Goal: Information Seeking & Learning: Check status

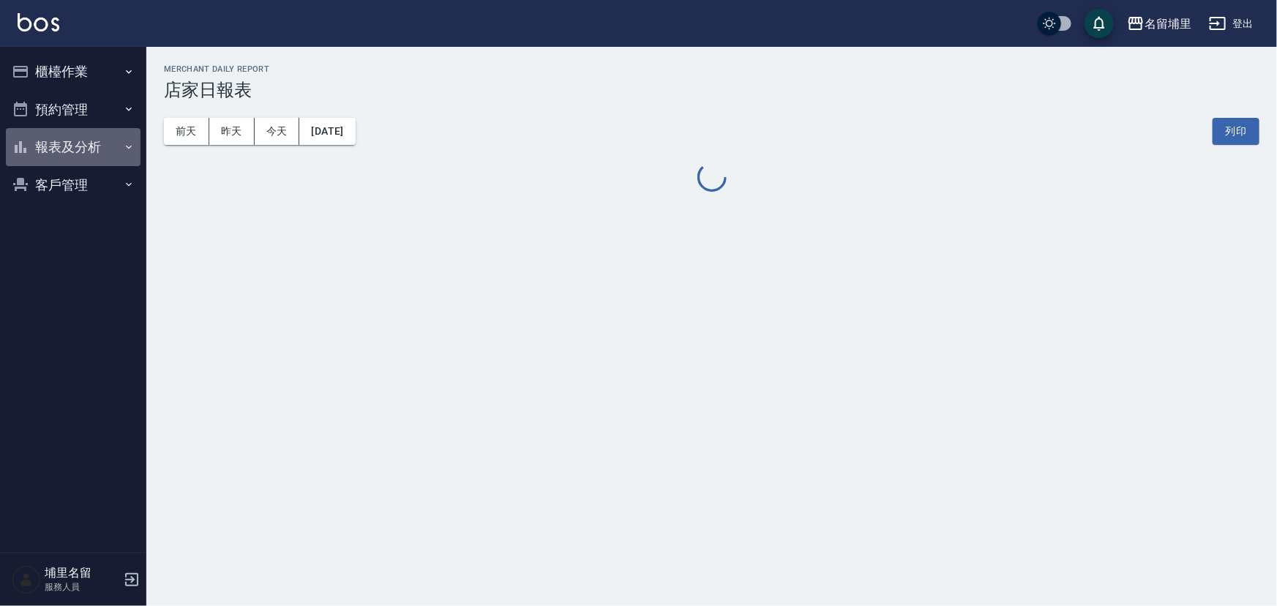
click at [38, 154] on button "報表及分析" at bounding box center [73, 147] width 135 height 38
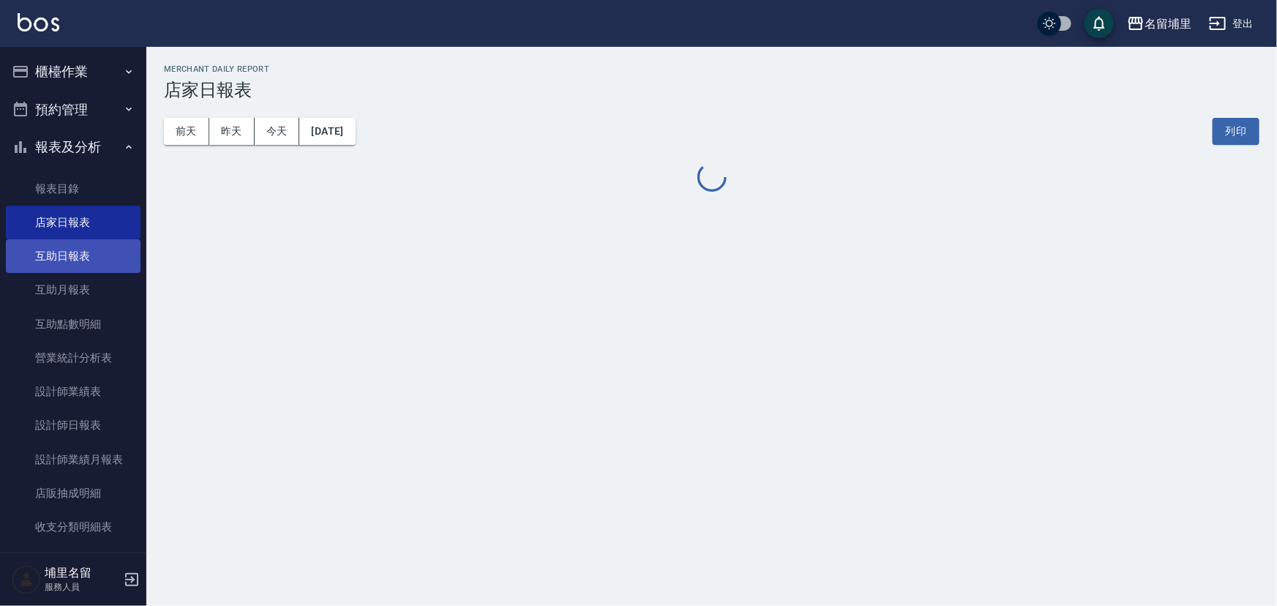
click at [55, 249] on link "互助日報表" at bounding box center [73, 256] width 135 height 34
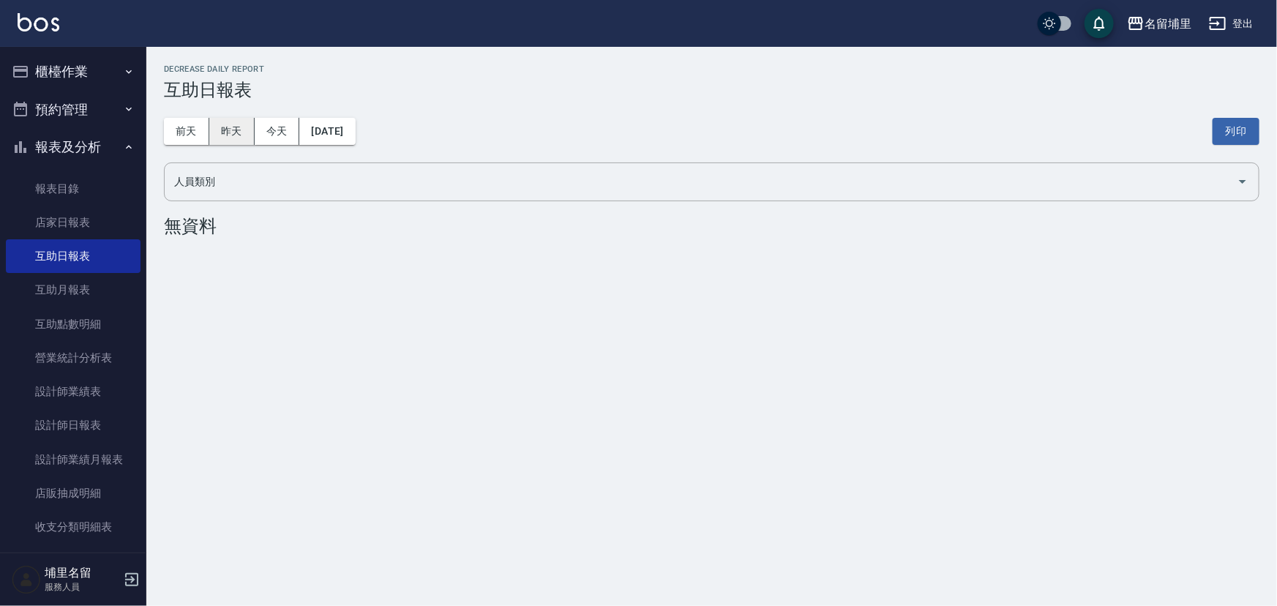
click at [225, 131] on button "昨天" at bounding box center [231, 131] width 45 height 27
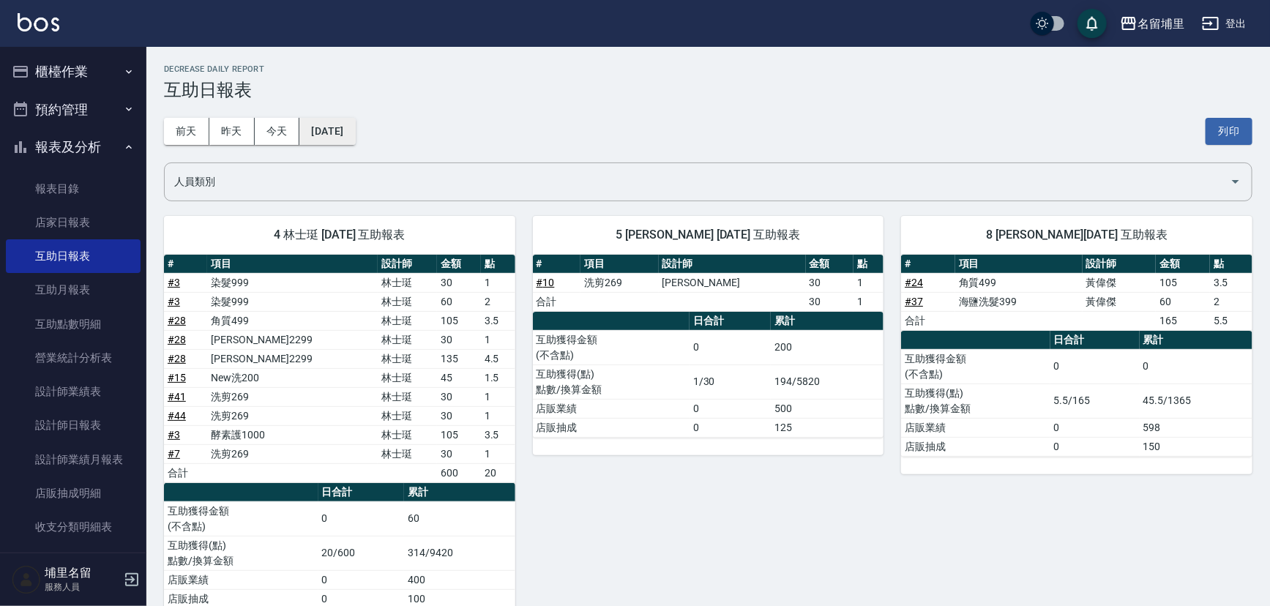
click at [321, 130] on button "[DATE]" at bounding box center [327, 131] width 56 height 27
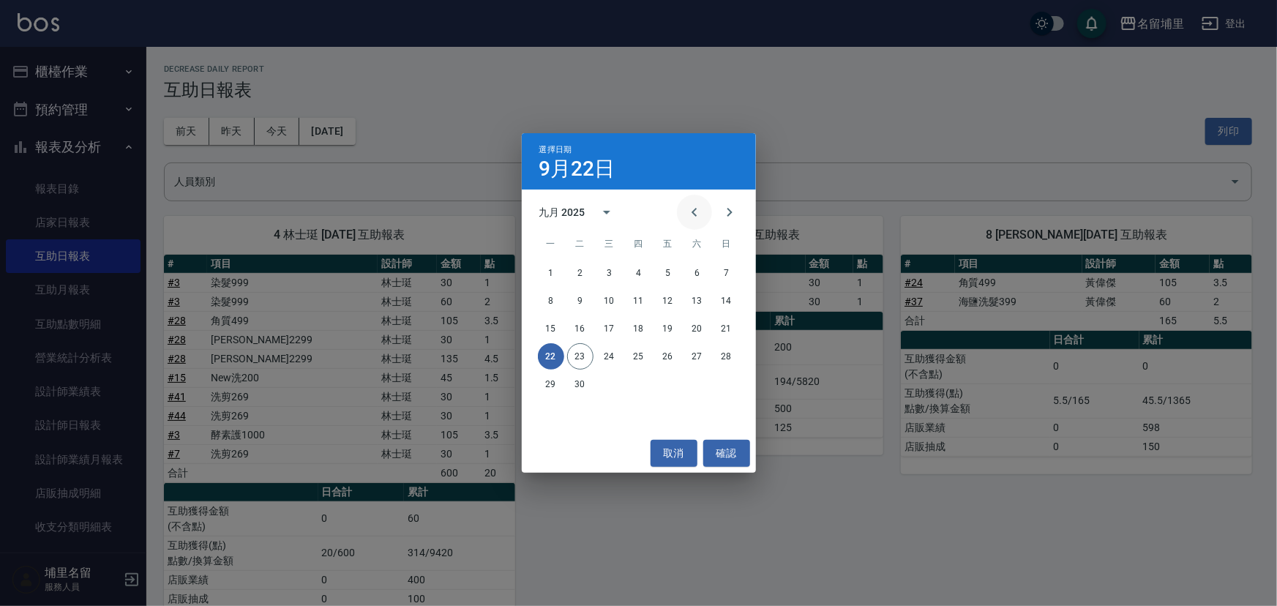
click at [700, 205] on icon "Previous month" at bounding box center [695, 212] width 18 height 18
click at [694, 356] on button "23" at bounding box center [697, 356] width 26 height 26
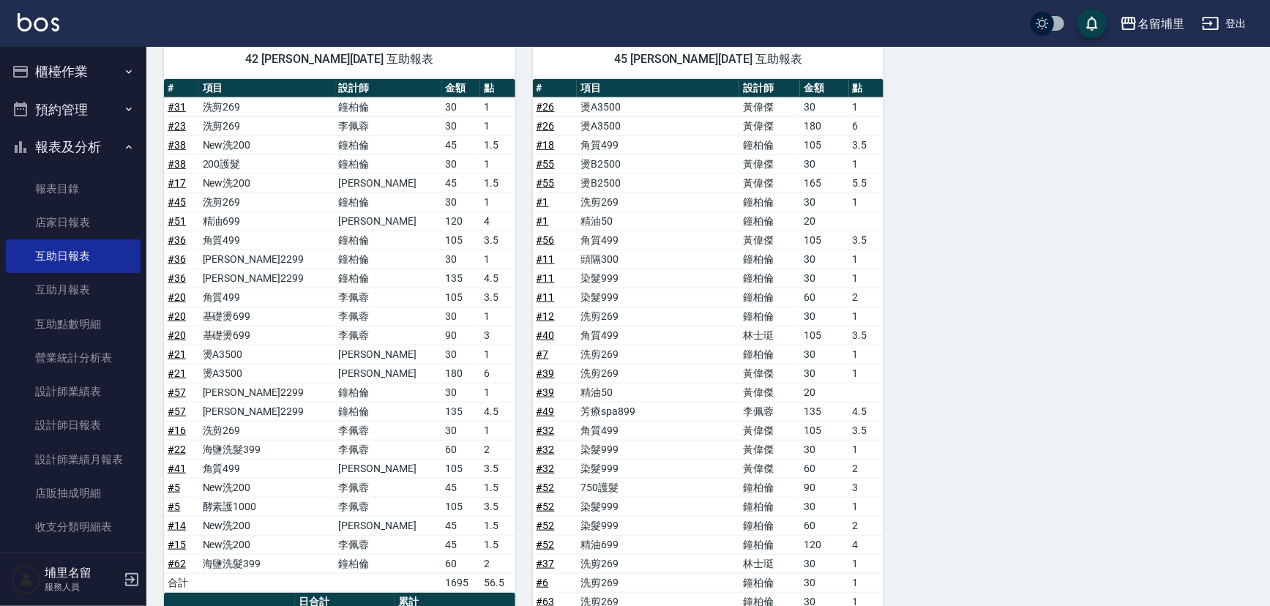
scroll to position [465, 0]
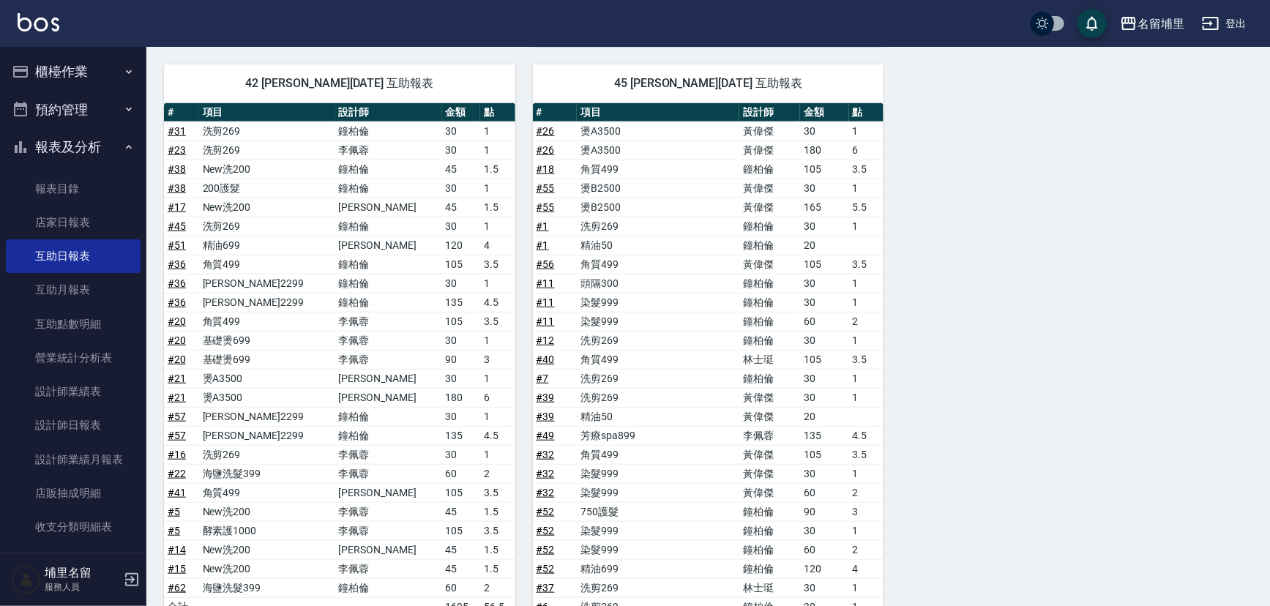
click at [1245, 26] on button "登出" at bounding box center [1224, 23] width 56 height 27
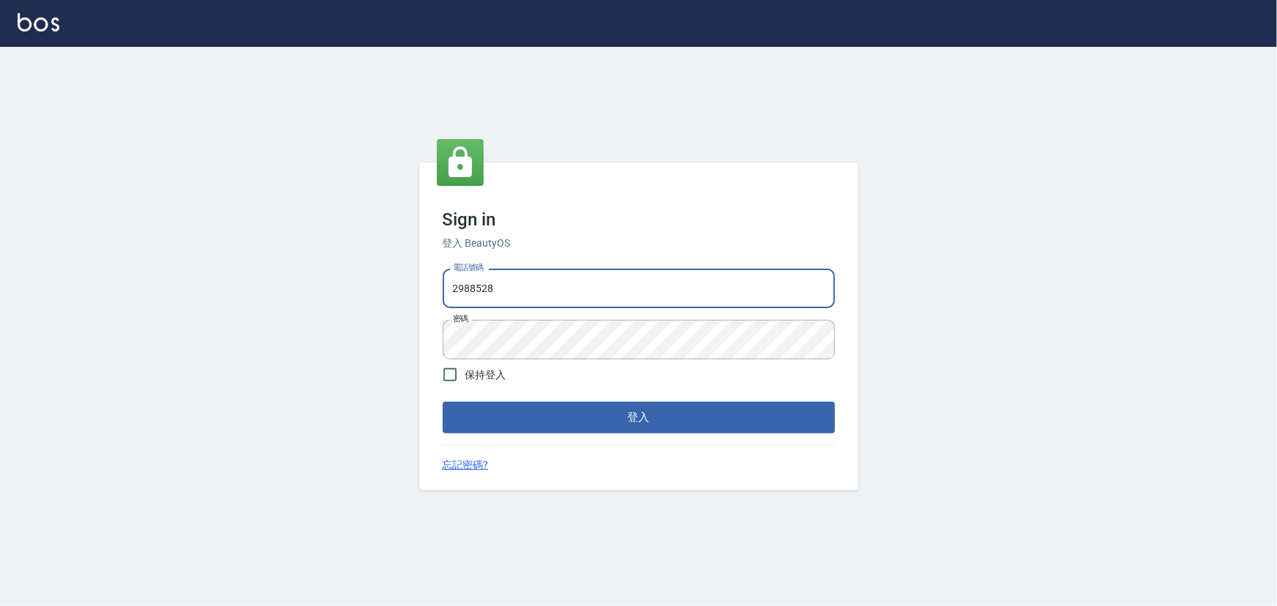
click at [385, 256] on div "Sign in 登入 BeautyOS 電話號碼 [PHONE_NUMBER] 電話號碼 密碼 密碼 保持登入 登入 忘記密碼?" at bounding box center [638, 326] width 1277 height 559
type input "2306457"
click at [339, 336] on div "Sign in 登入 BeautyOS 電話號碼 2306457 電話號碼 密碼 密碼 保持登入 登入 忘記密碼?" at bounding box center [638, 326] width 1277 height 559
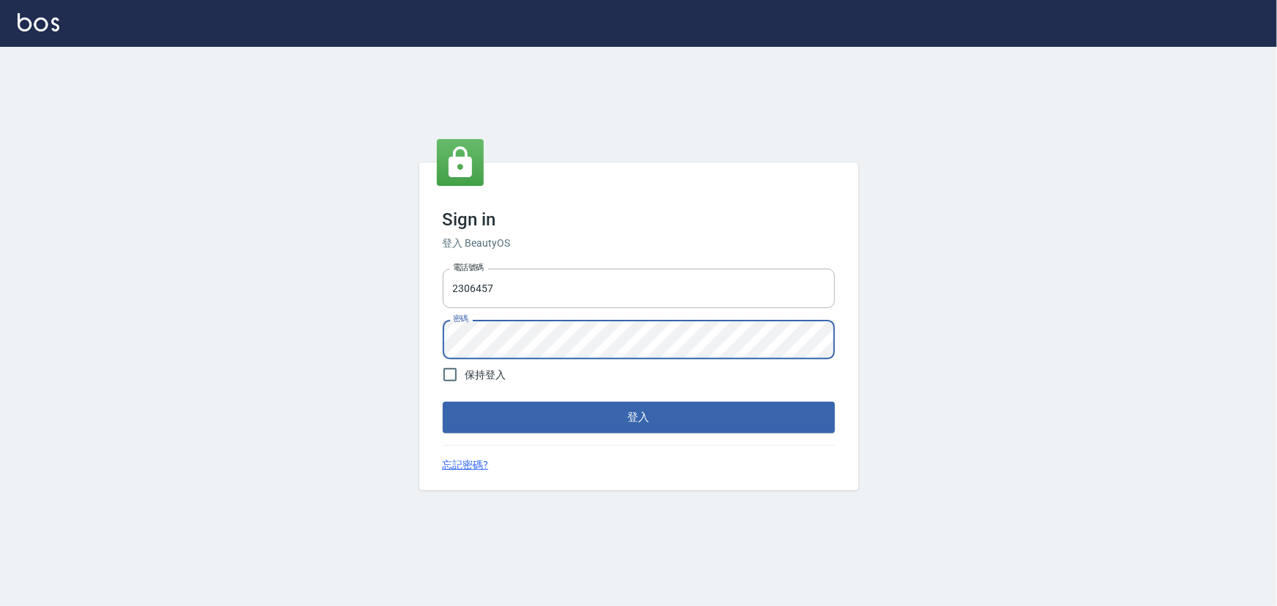
click at [443, 402] on button "登入" at bounding box center [639, 417] width 392 height 31
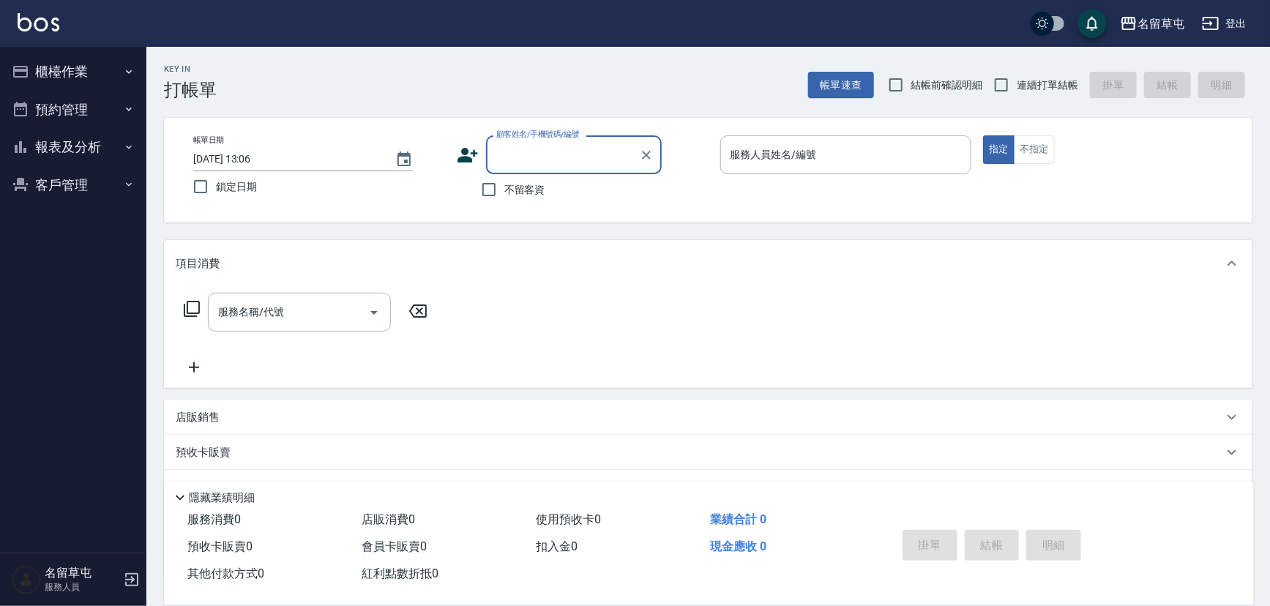
click at [86, 148] on button "報表及分析" at bounding box center [73, 147] width 135 height 38
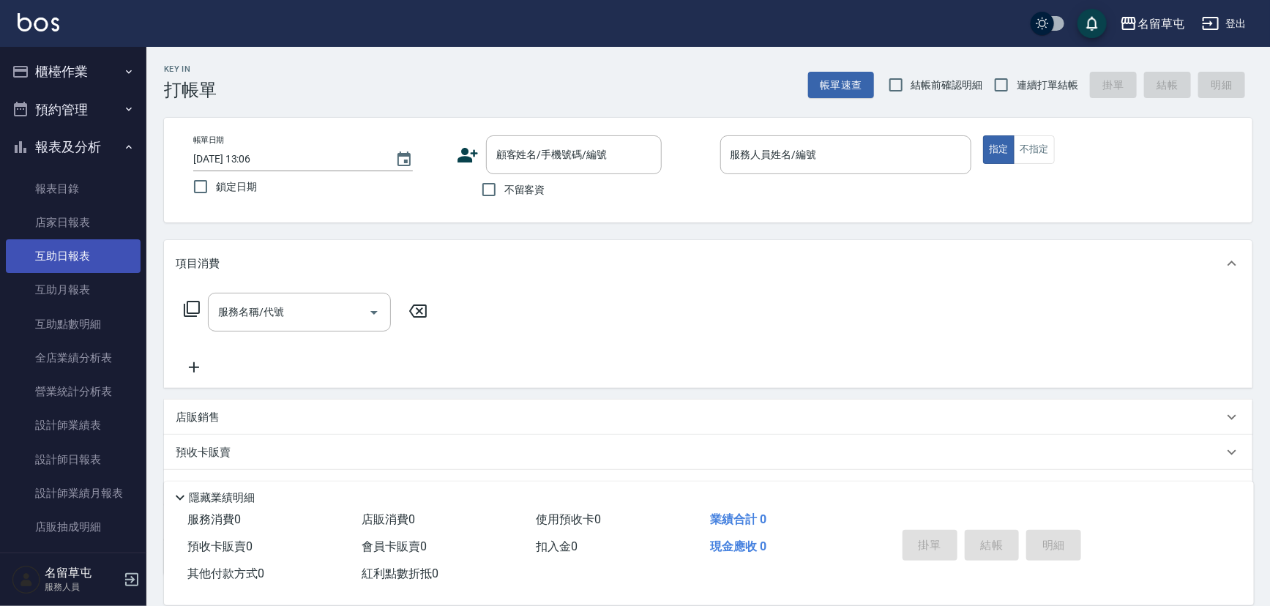
click at [103, 247] on link "互助日報表" at bounding box center [73, 256] width 135 height 34
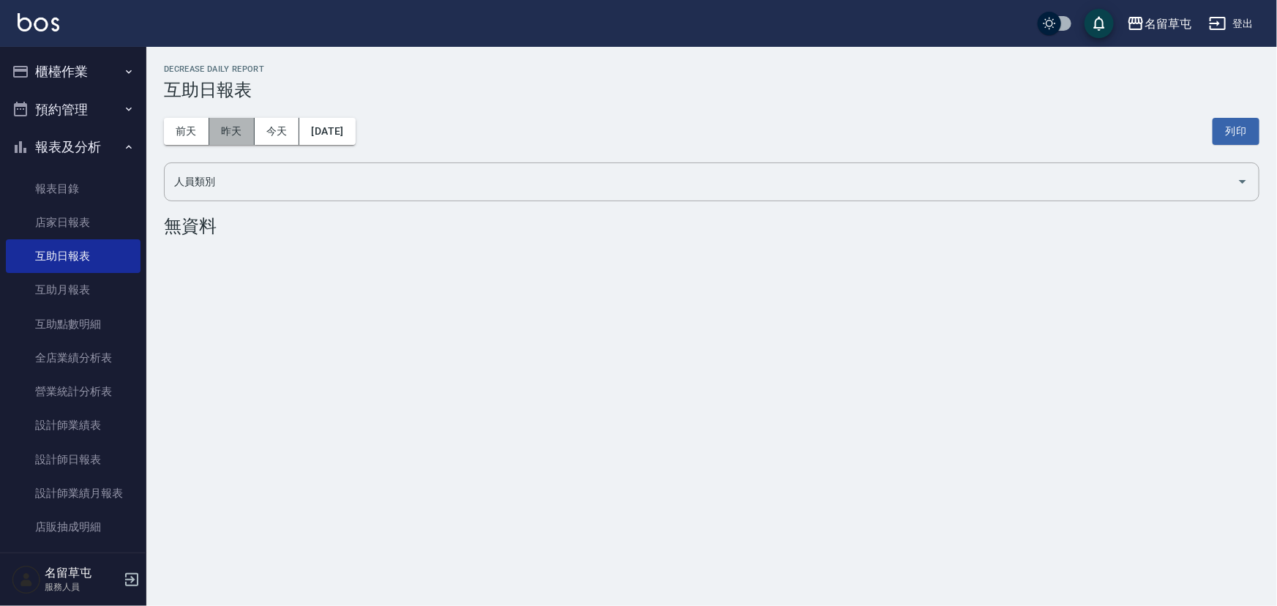
click at [245, 130] on button "昨天" at bounding box center [231, 131] width 45 height 27
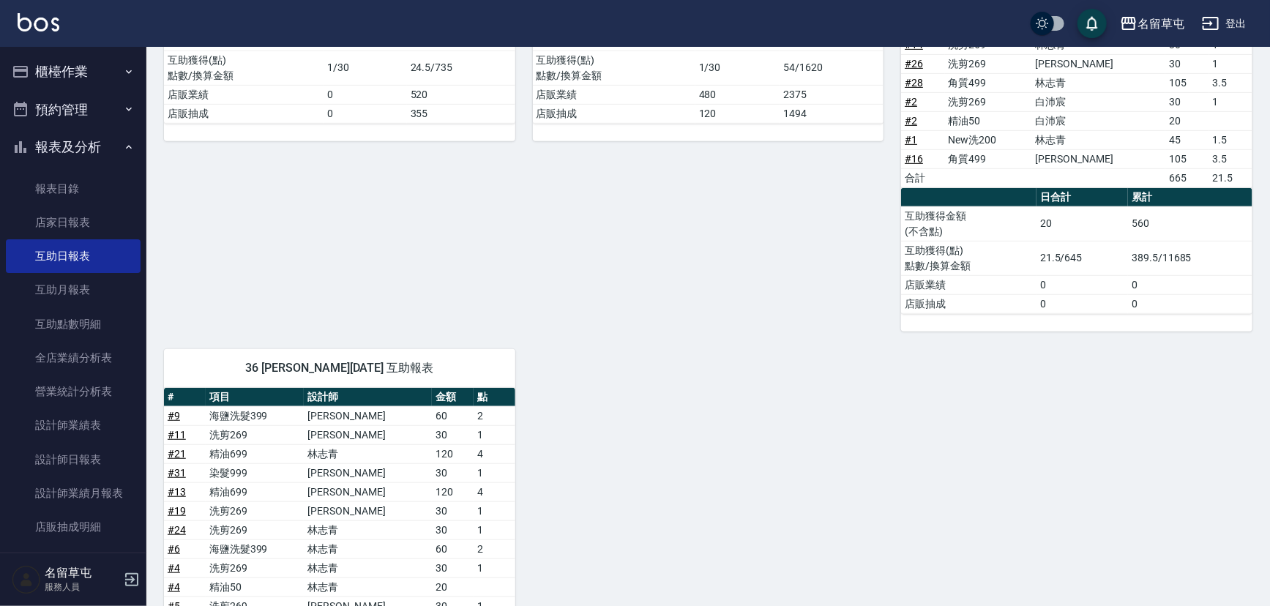
scroll to position [332, 0]
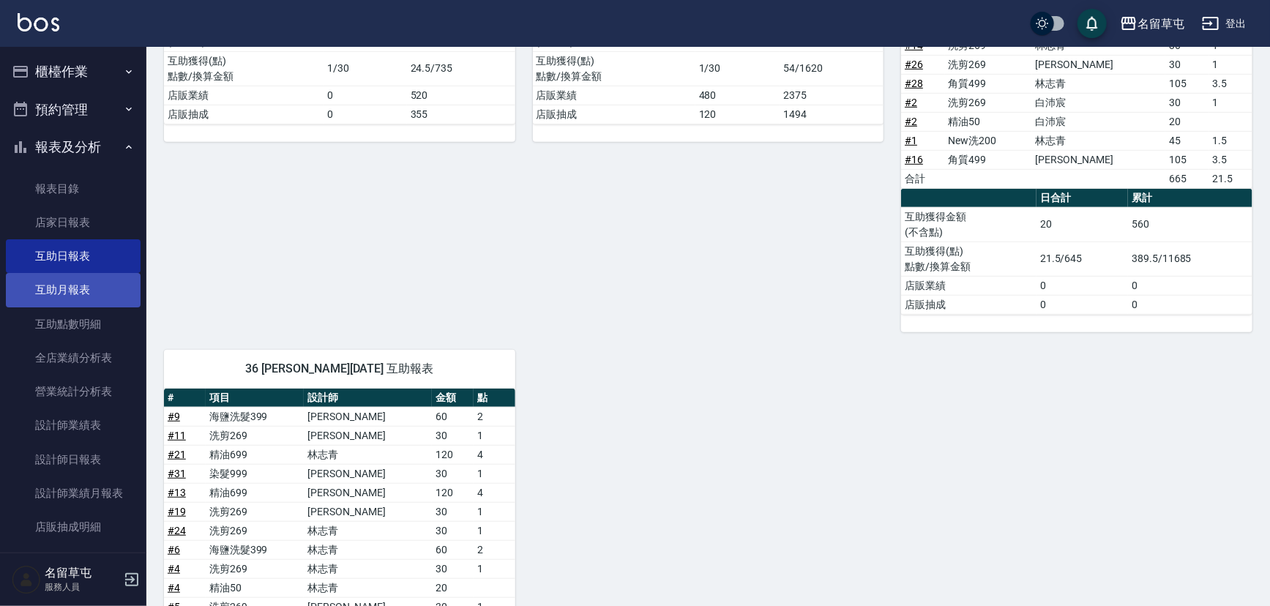
click at [107, 296] on link "互助月報表" at bounding box center [73, 290] width 135 height 34
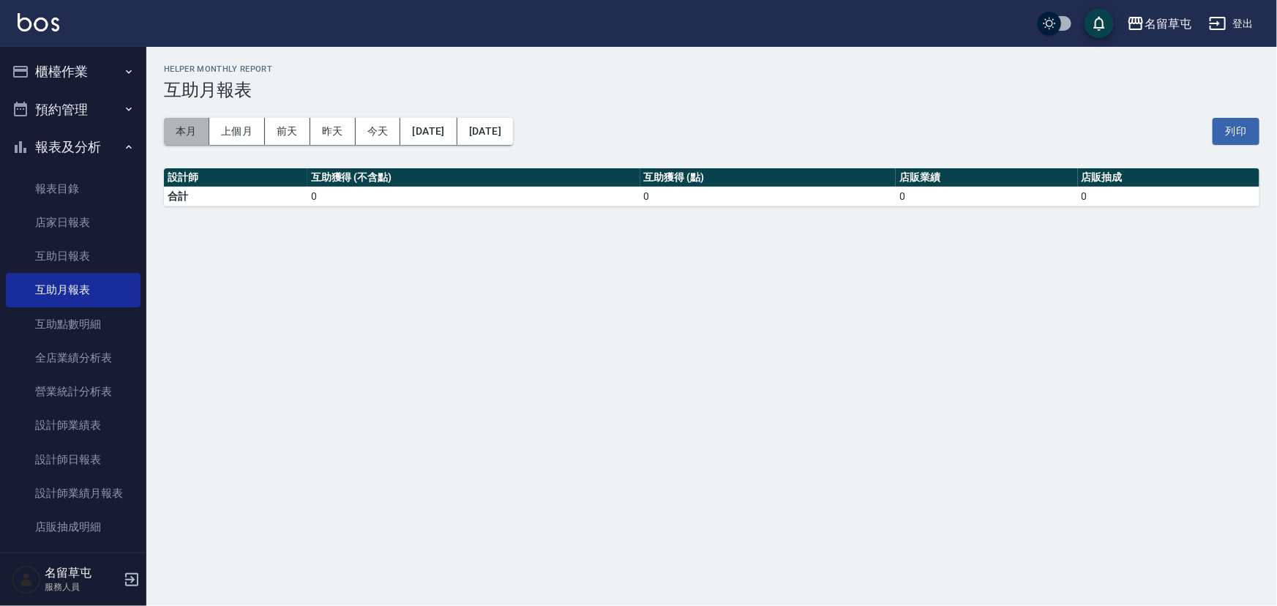
click at [184, 139] on button "本月" at bounding box center [186, 131] width 45 height 27
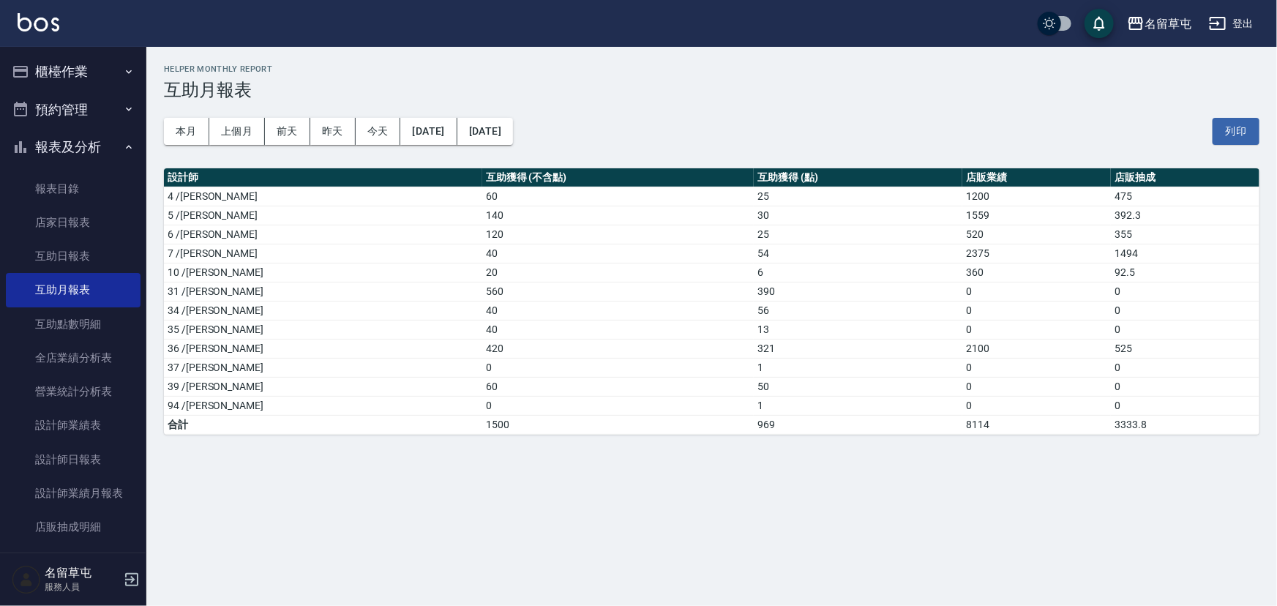
click at [1252, 22] on button "登出" at bounding box center [1231, 23] width 56 height 27
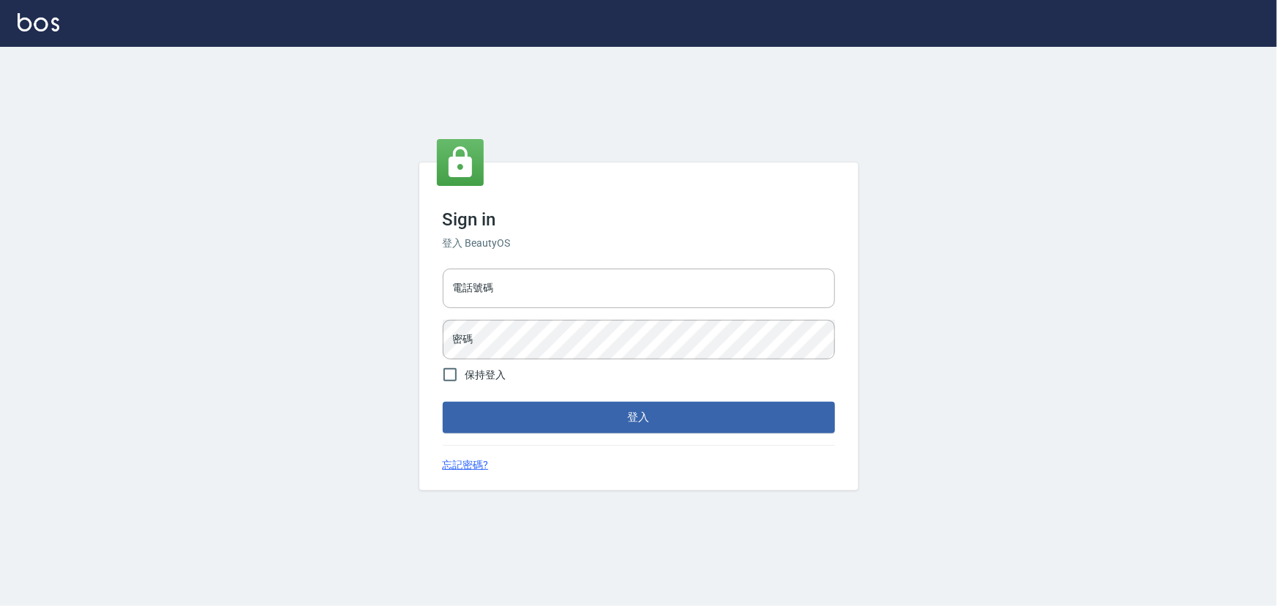
type input "2988528"
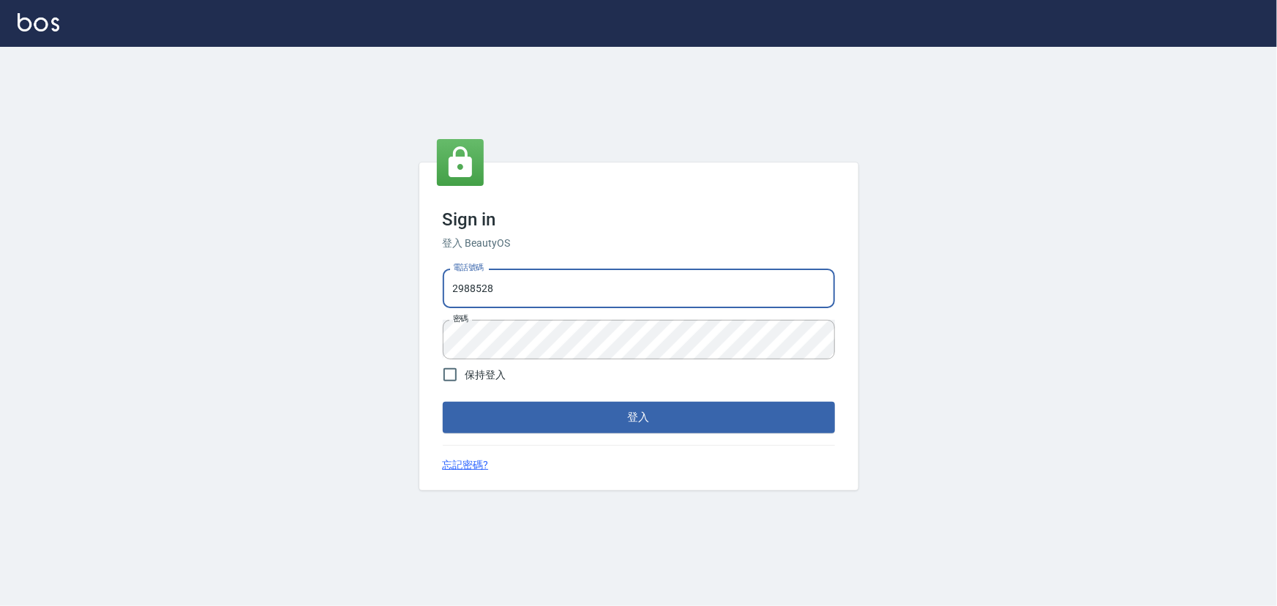
drag, startPoint x: 529, startPoint y: 314, endPoint x: 7, endPoint y: 393, distance: 527.7
click at [0, 389] on div "Sign in 登入 BeautyOS 電話號碼 [PHONE_NUMBER] 電話號碼 密碼 密碼 保持登入 登入 忘記密碼?" at bounding box center [638, 326] width 1277 height 559
type input "2380118"
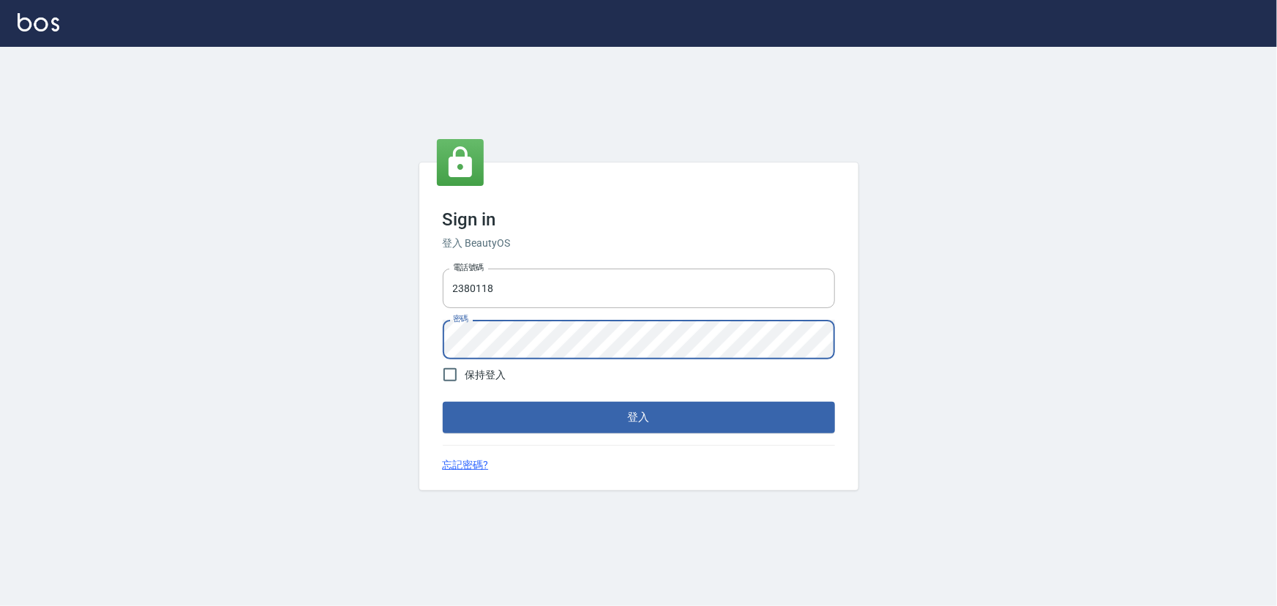
click at [329, 339] on div "Sign in 登入 BeautyOS 電話號碼 [PHONE_NUMBER] 電話號碼 密碼 密碼 保持登入 登入 忘記密碼?" at bounding box center [638, 326] width 1277 height 559
click at [443, 402] on button "登入" at bounding box center [639, 417] width 392 height 31
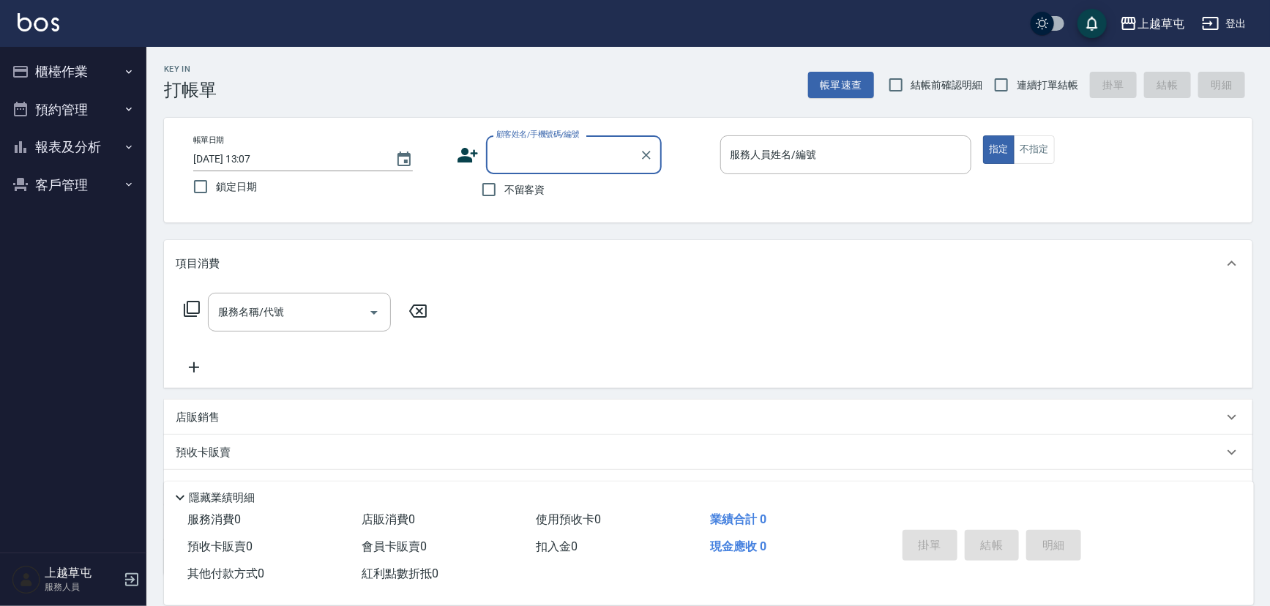
click at [110, 153] on button "報表及分析" at bounding box center [73, 147] width 135 height 38
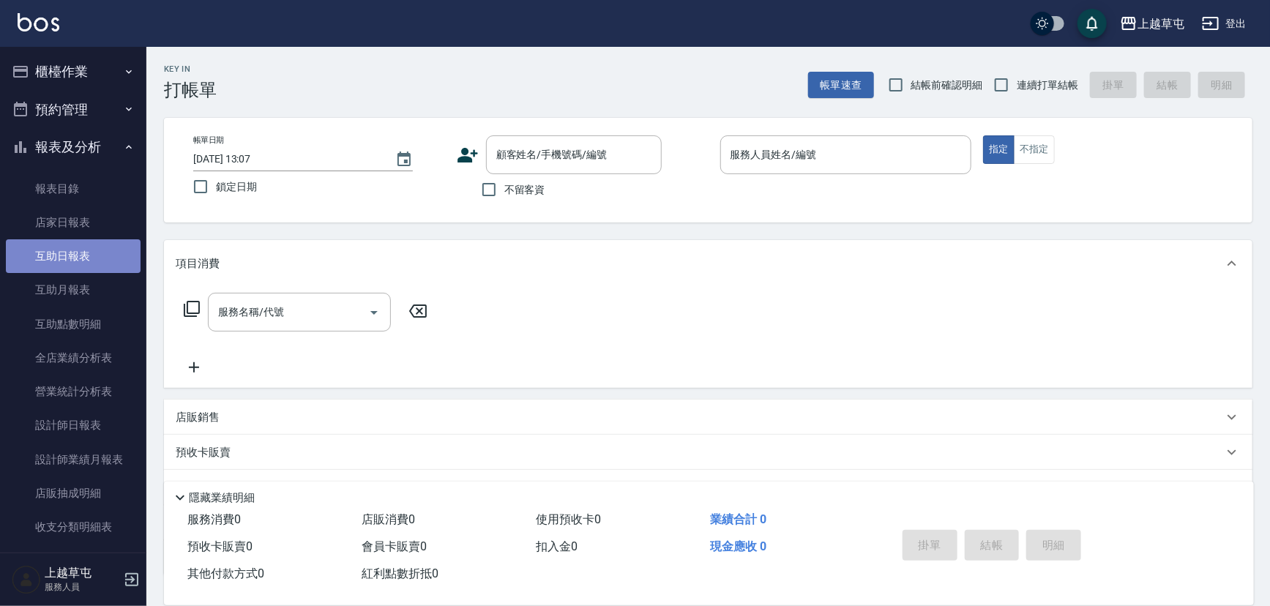
click at [102, 244] on link "互助日報表" at bounding box center [73, 256] width 135 height 34
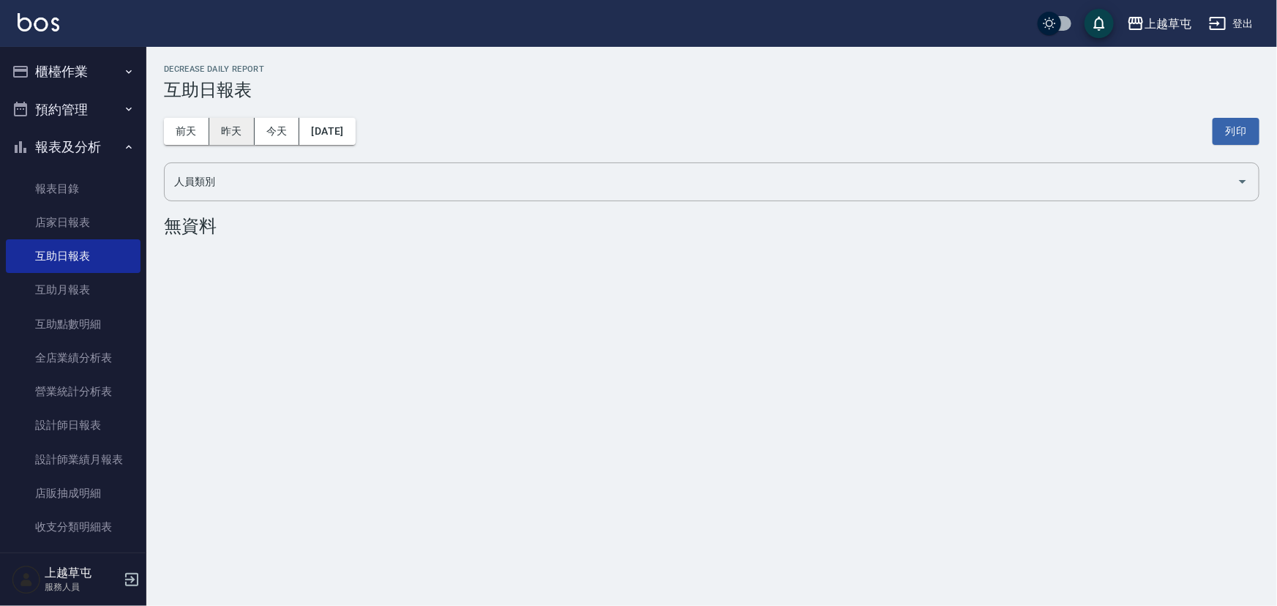
click at [238, 119] on button "昨天" at bounding box center [231, 131] width 45 height 27
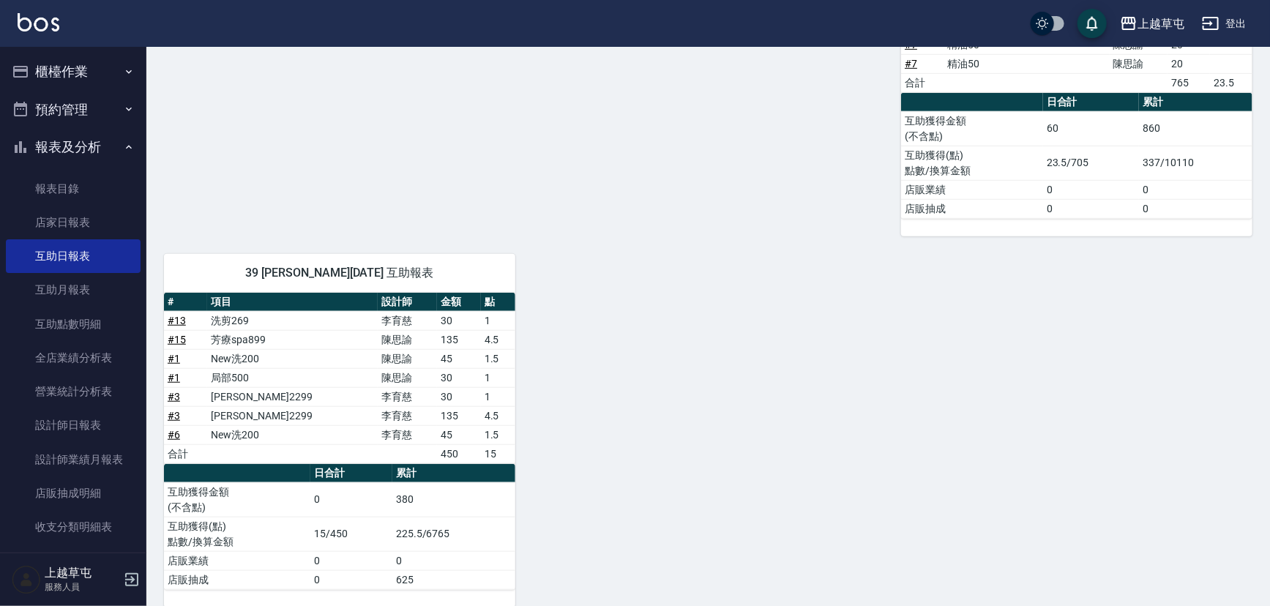
scroll to position [462, 0]
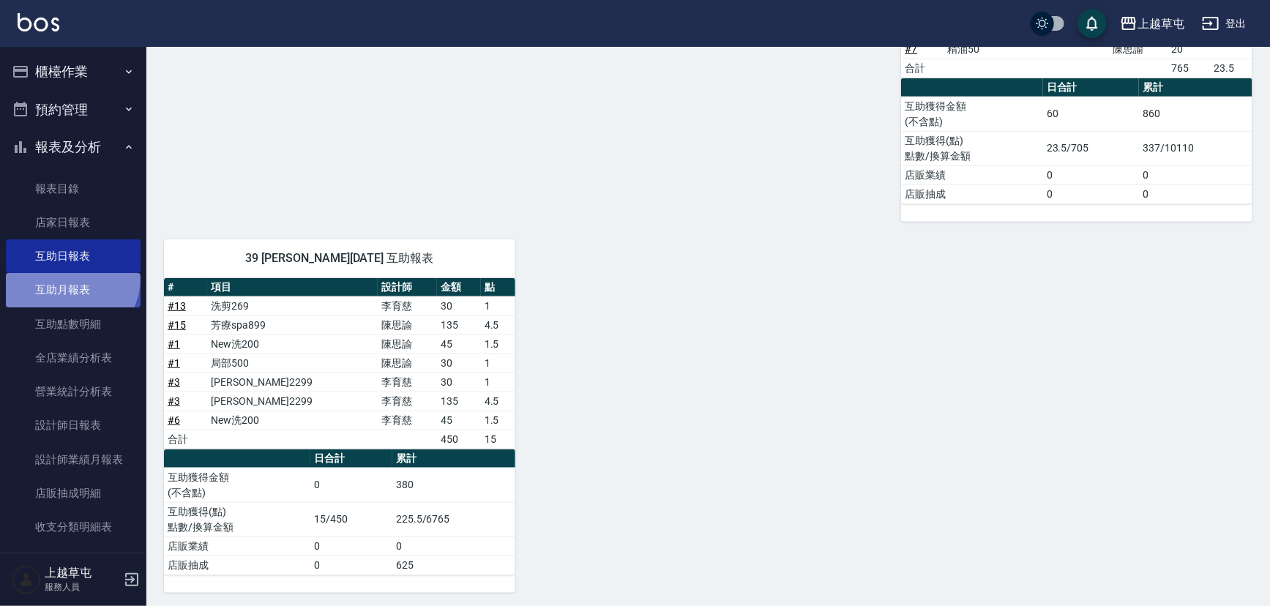
click at [70, 278] on link "互助月報表" at bounding box center [73, 290] width 135 height 34
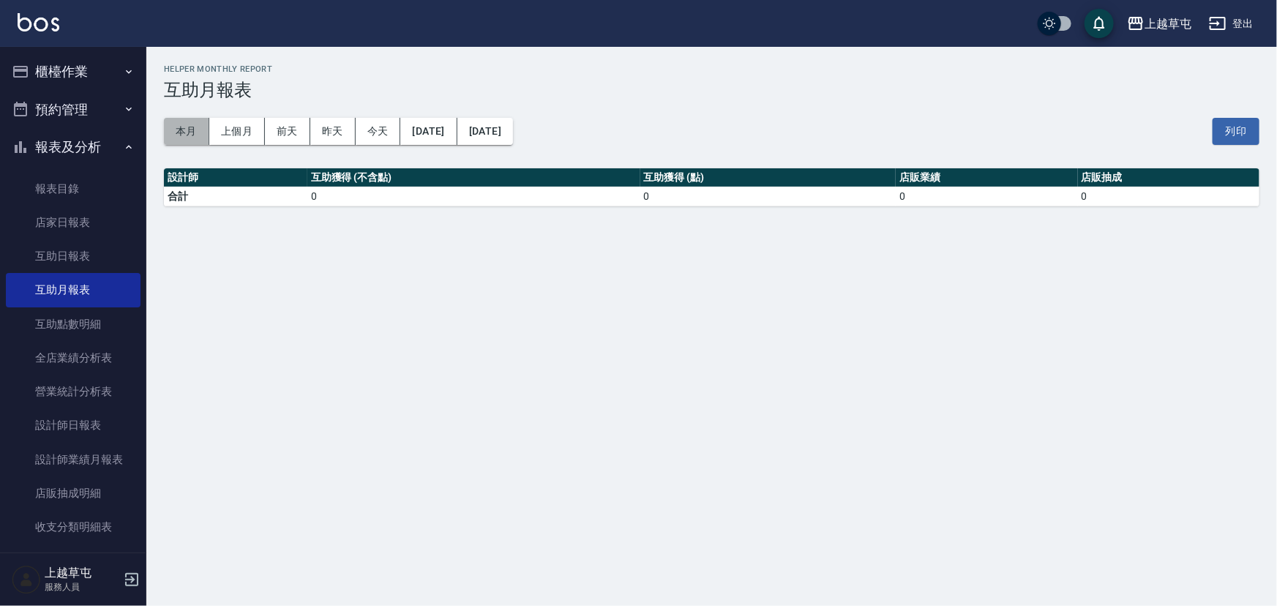
click at [172, 135] on button "本月" at bounding box center [186, 131] width 45 height 27
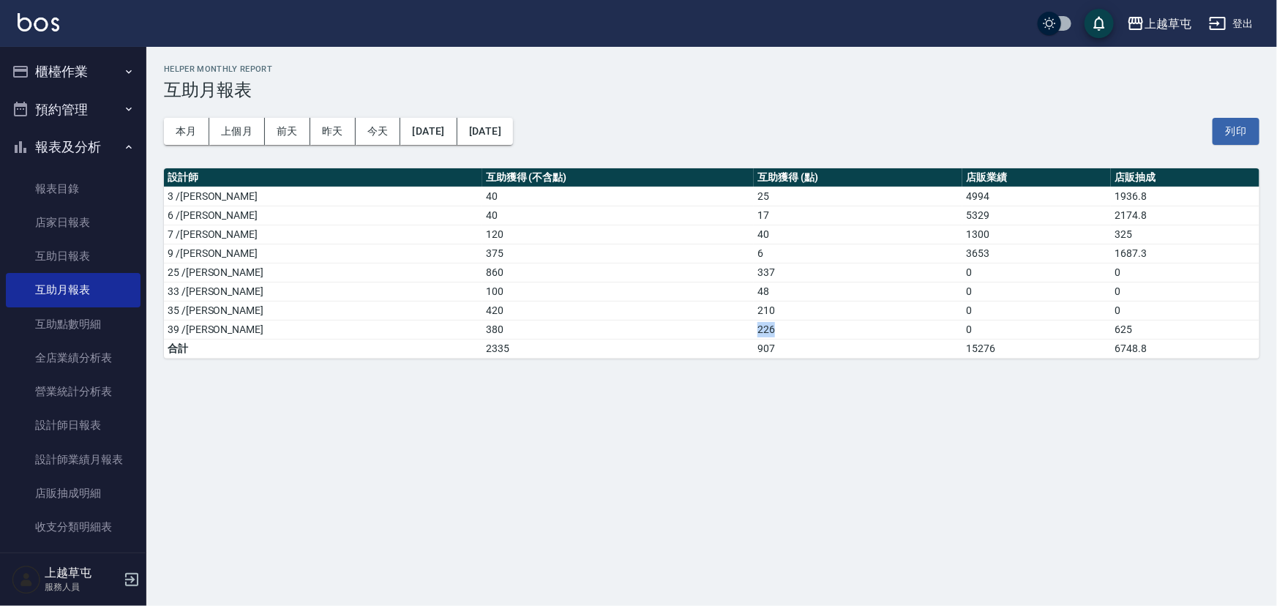
drag, startPoint x: 672, startPoint y: 321, endPoint x: 701, endPoint y: 320, distance: 28.6
click at [701, 320] on tr "39 /[PERSON_NAME]380 226 0 625" at bounding box center [711, 329] width 1095 height 19
click at [754, 320] on td "226" at bounding box center [858, 329] width 209 height 19
drag, startPoint x: 666, startPoint y: 310, endPoint x: 693, endPoint y: 308, distance: 27.1
click at [687, 308] on tr "35 /林彥柏 420 210 0 0" at bounding box center [711, 310] width 1095 height 19
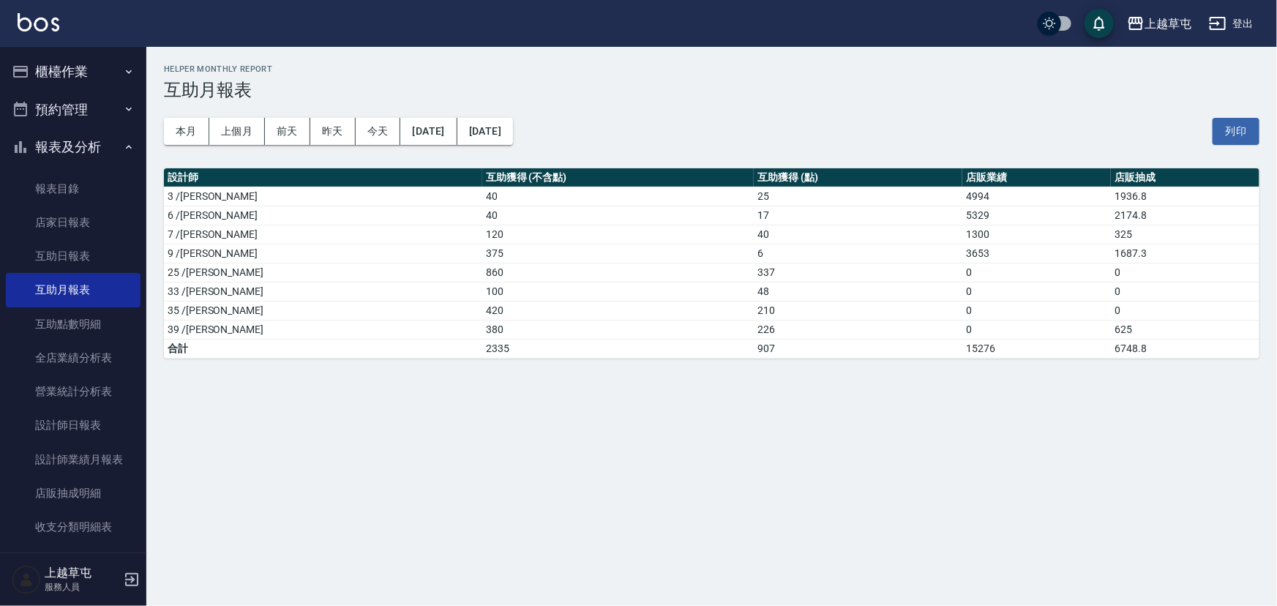
drag, startPoint x: 709, startPoint y: 309, endPoint x: 686, endPoint y: 310, distance: 23.4
click at [754, 309] on td "210" at bounding box center [858, 310] width 209 height 19
drag, startPoint x: 672, startPoint y: 312, endPoint x: 729, endPoint y: 313, distance: 57.1
click at [729, 313] on tr "35 /林彥柏 420 210 0 0" at bounding box center [711, 310] width 1095 height 19
click at [754, 313] on td "210" at bounding box center [858, 310] width 209 height 19
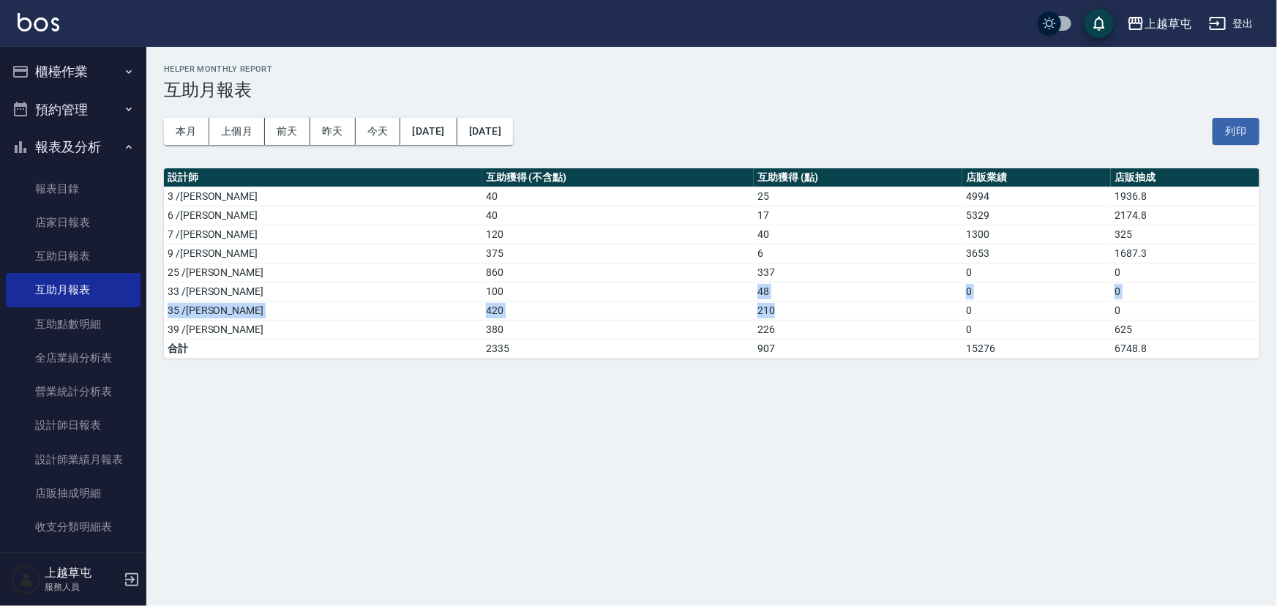
drag, startPoint x: 661, startPoint y: 290, endPoint x: 765, endPoint y: 314, distance: 106.5
click at [746, 310] on tbody "3 /李育慈 40 25 4994 1936.8 6 /陳芊驊 40 17 5329 2174.8 7 /林采儀 120 40 1300 325 9 /陳思諭…" at bounding box center [711, 272] width 1095 height 171
click at [772, 318] on td "210" at bounding box center [858, 310] width 209 height 19
click at [790, 312] on tbody "3 /李育慈 40 25 4994 1936.8 6 /陳芊驊 40 17 5329 2174.8 7 /林采儀 120 40 1300 325 9 /陳思諭…" at bounding box center [711, 272] width 1095 height 171
click at [637, 256] on td "375" at bounding box center [617, 253] width 271 height 19
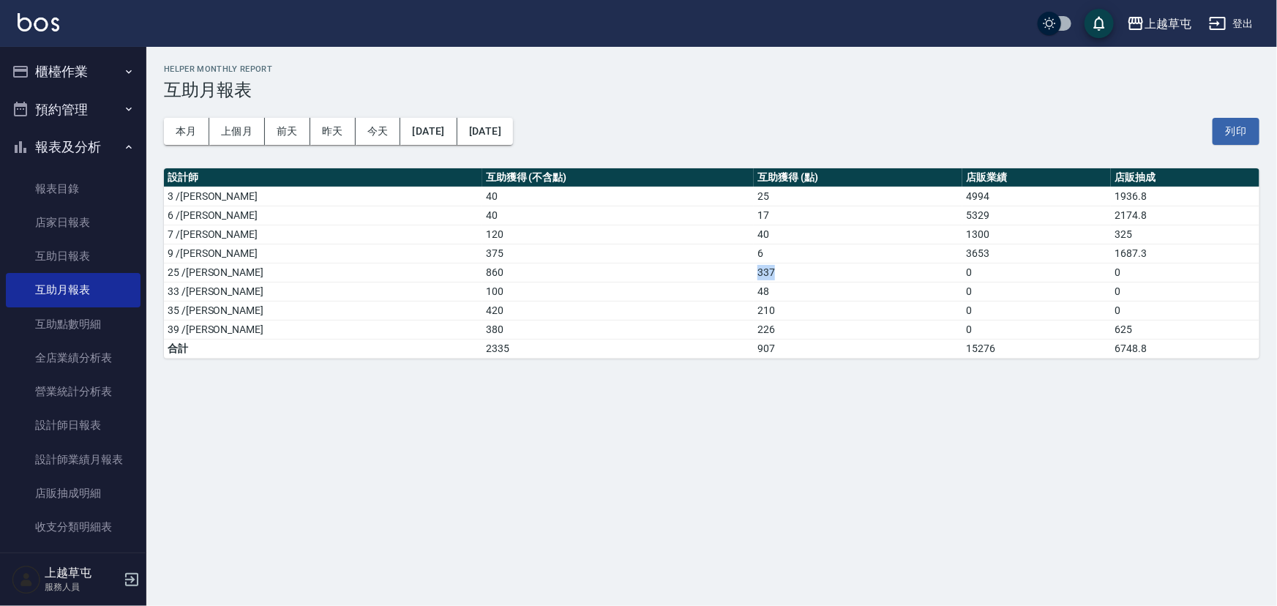
drag, startPoint x: 647, startPoint y: 263, endPoint x: 711, endPoint y: 269, distance: 64.7
click at [711, 269] on tr "25 /吳芷欣 860 337 0 0" at bounding box center [711, 272] width 1095 height 19
click at [754, 278] on td "337" at bounding box center [858, 272] width 209 height 19
click at [127, 314] on link "互助點數明細" at bounding box center [73, 324] width 135 height 34
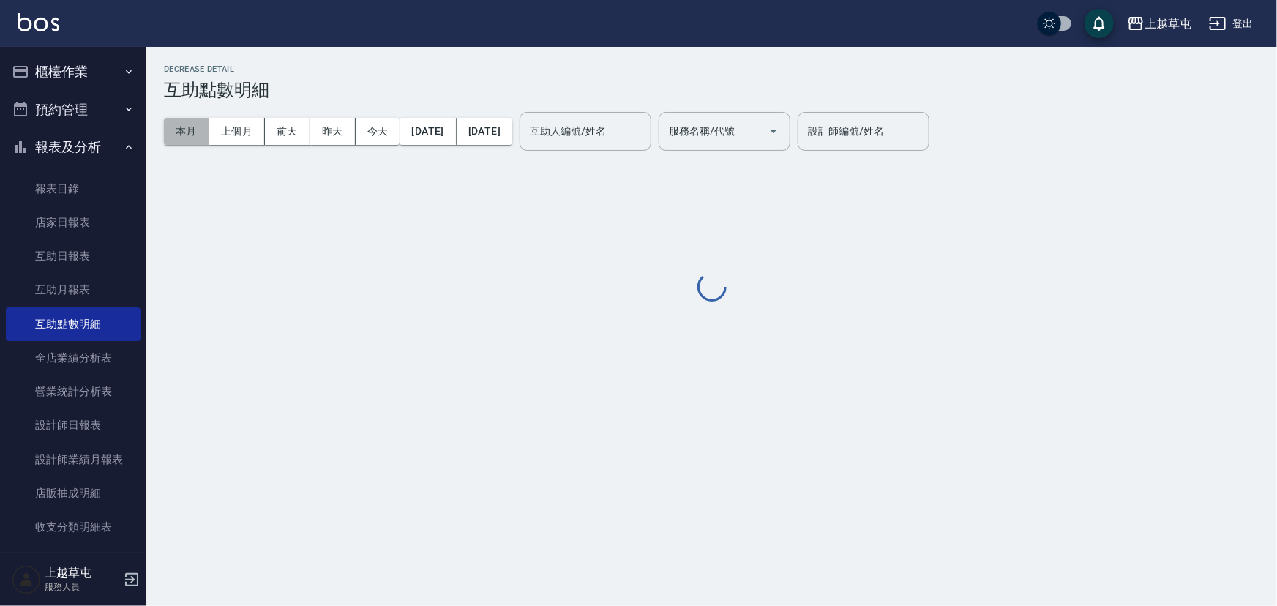
click at [170, 136] on button "本月" at bounding box center [186, 131] width 45 height 27
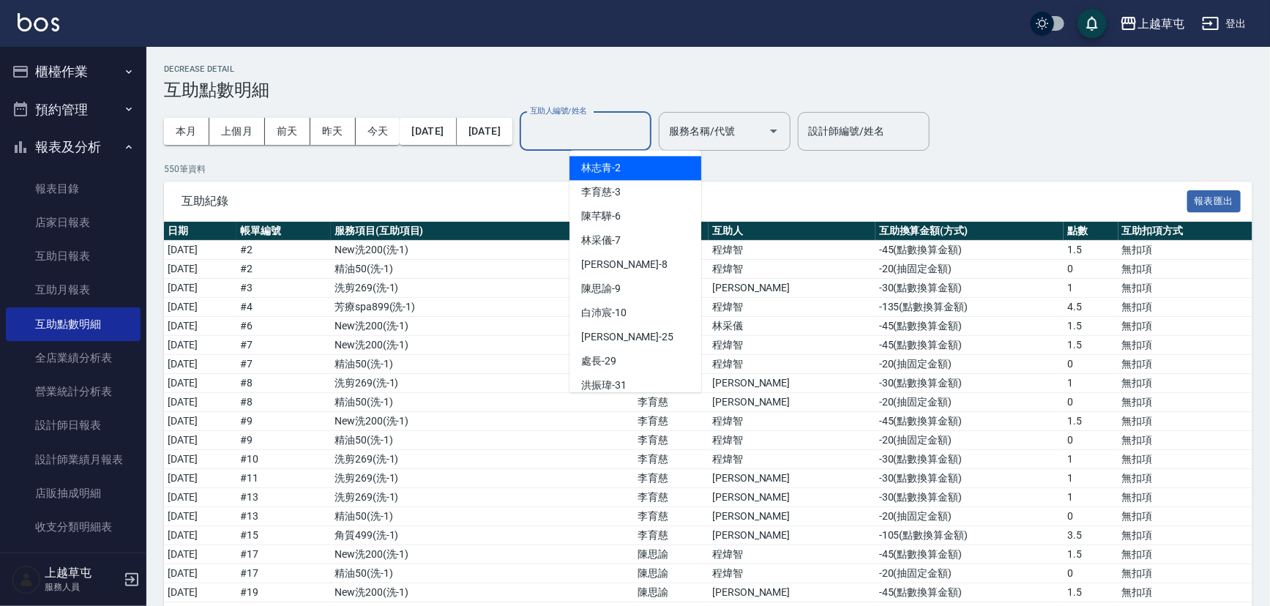
click at [622, 121] on input "互助人編號/姓名" at bounding box center [585, 132] width 119 height 26
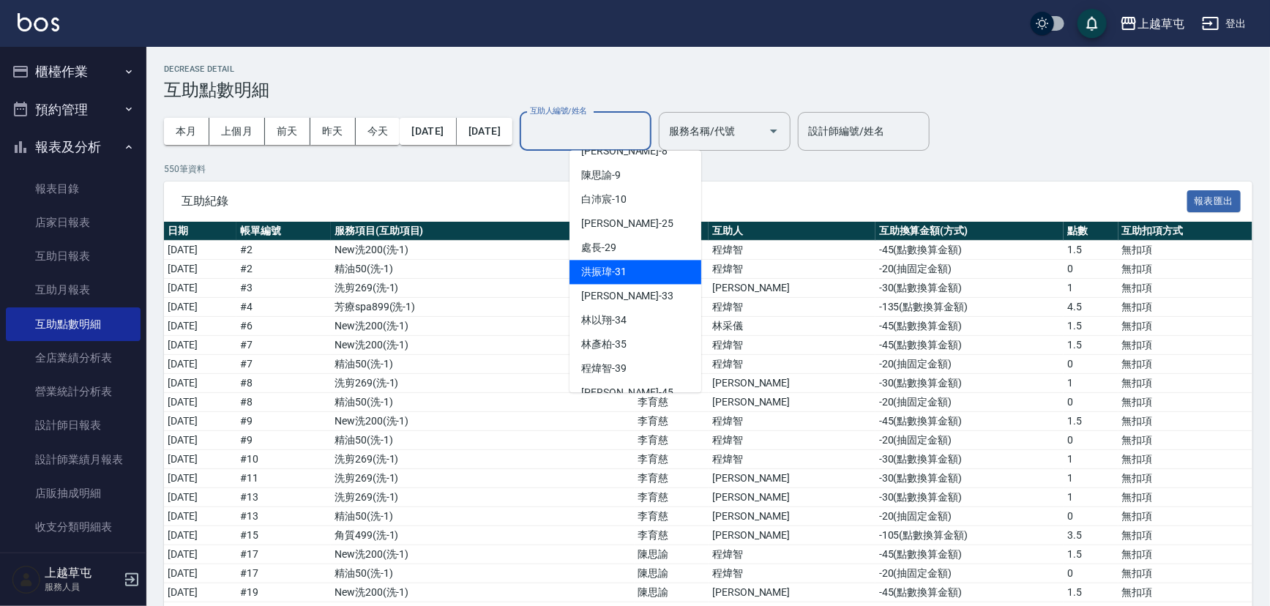
scroll to position [132, 0]
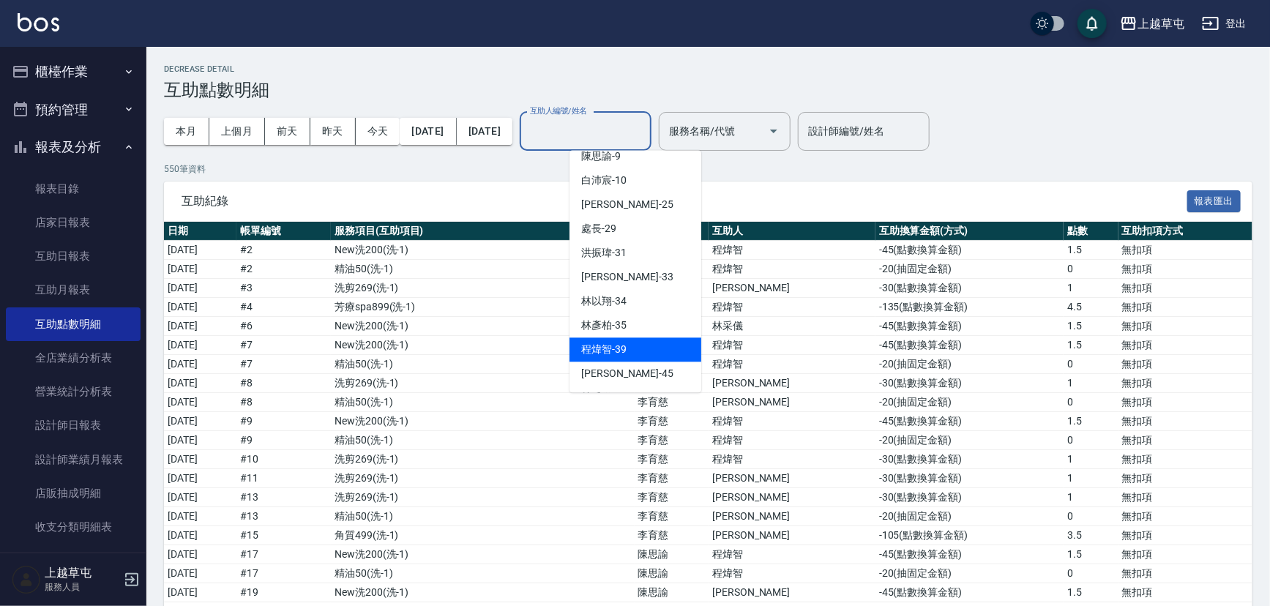
click at [623, 339] on div "程煒智 -39" at bounding box center [635, 349] width 132 height 24
type input "程煒智-39"
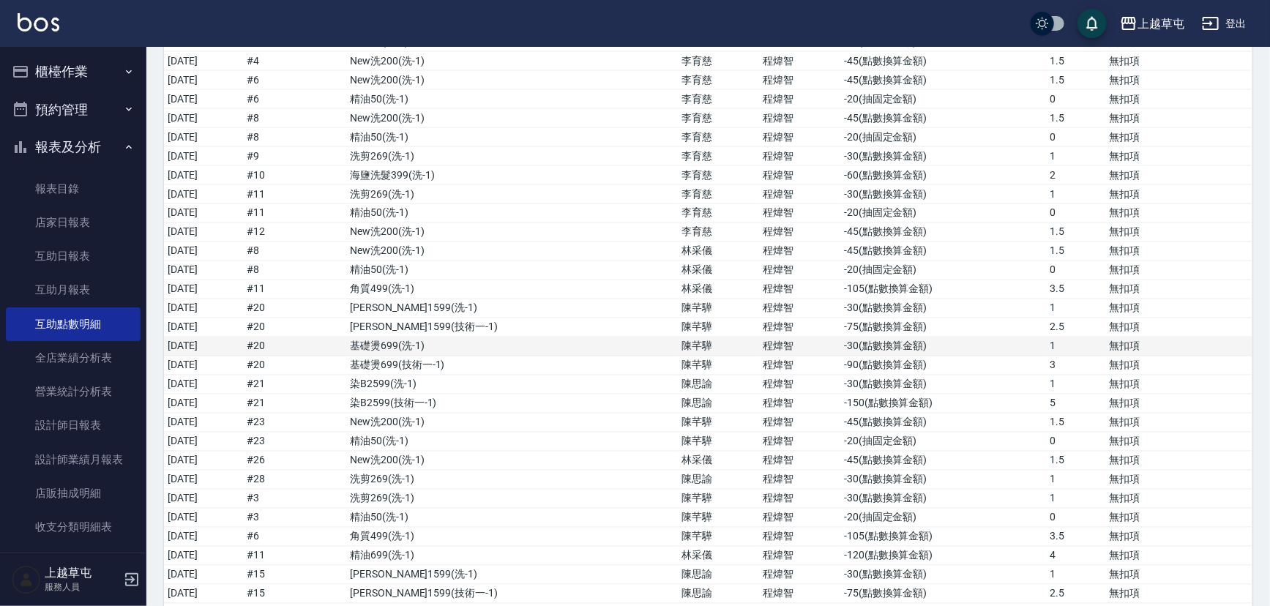
scroll to position [1264, 0]
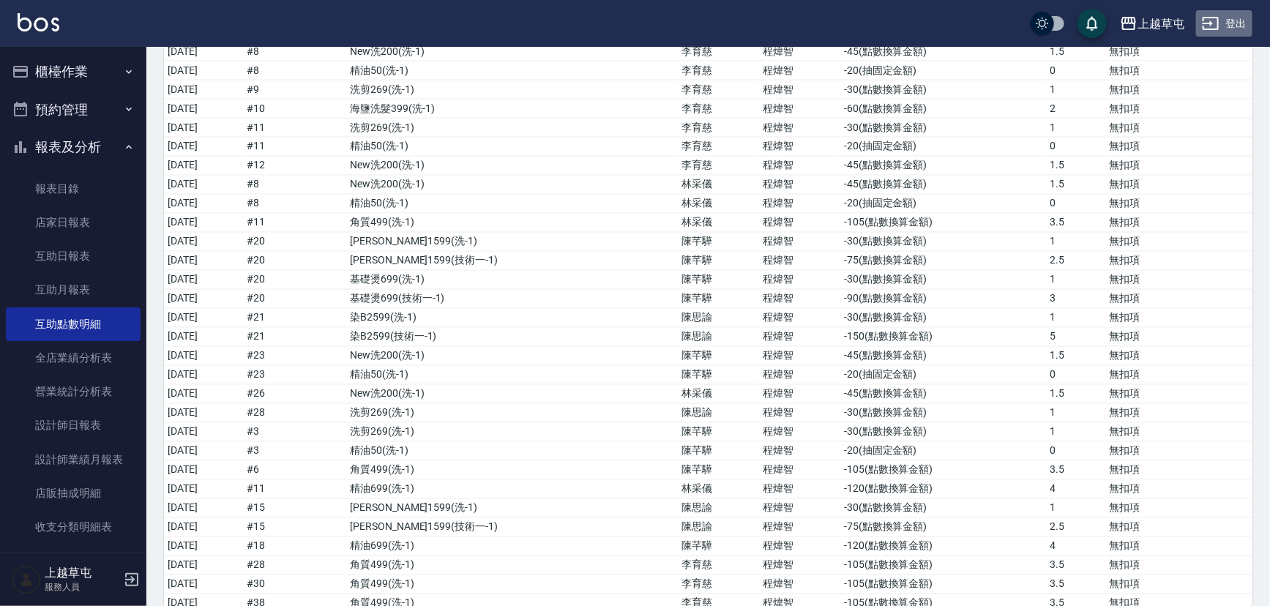
click at [1202, 18] on icon "button" at bounding box center [1210, 24] width 18 height 18
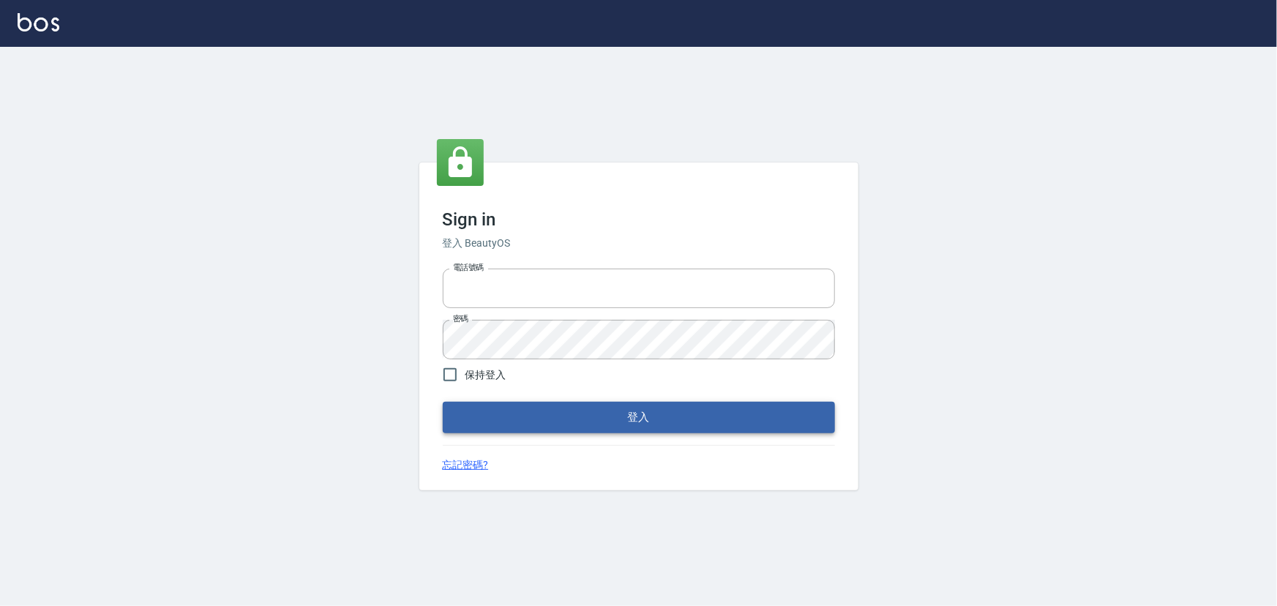
type input "2988528"
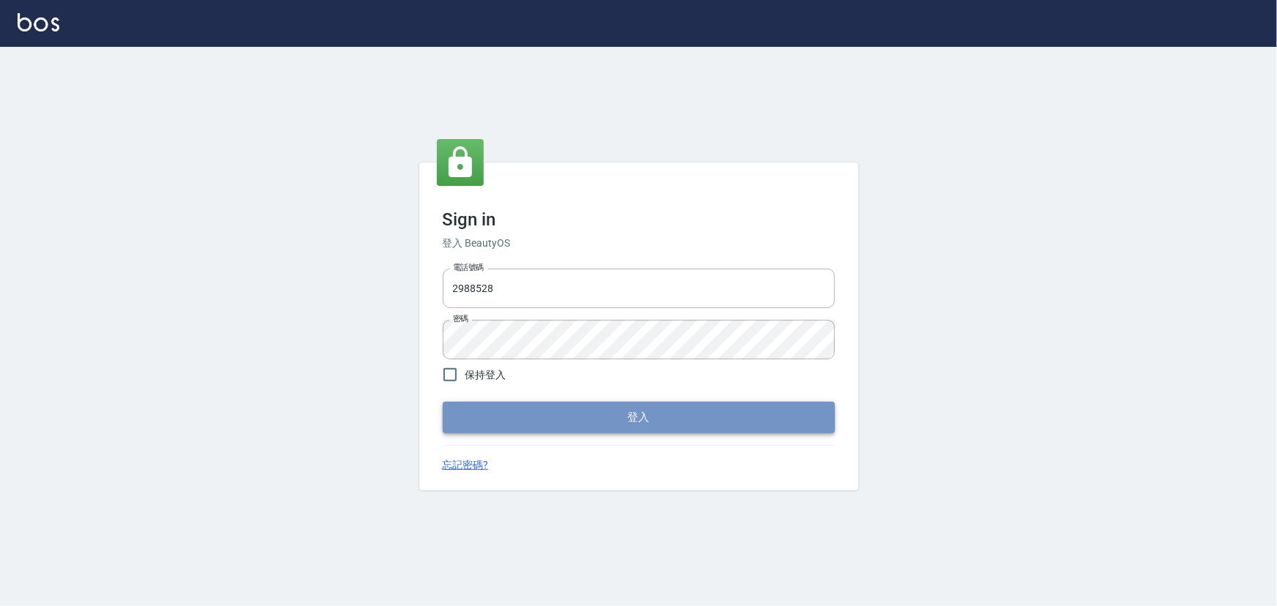
click at [546, 419] on button "登入" at bounding box center [639, 417] width 392 height 31
